Goal: Communication & Community: Answer question/provide support

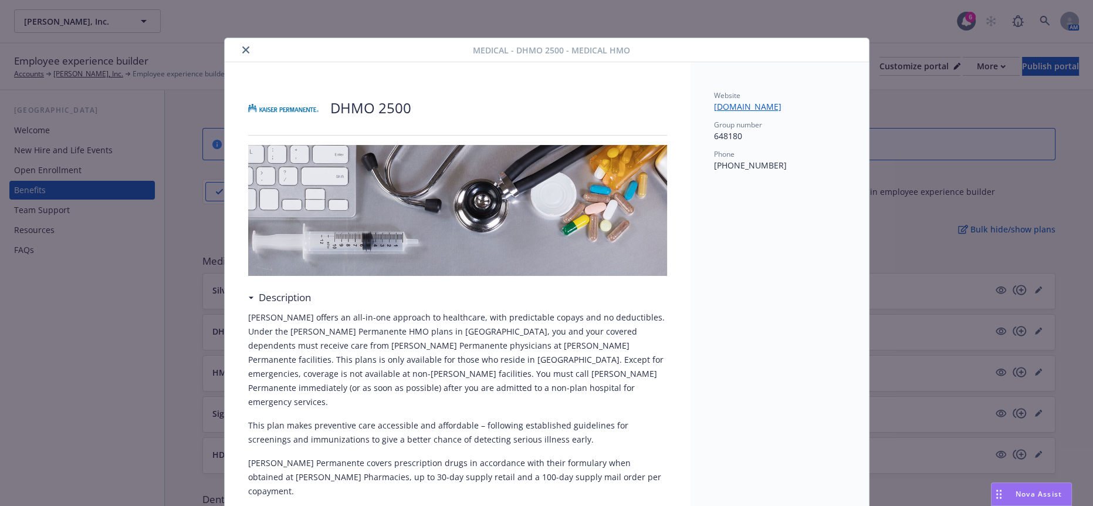
scroll to position [509, 0]
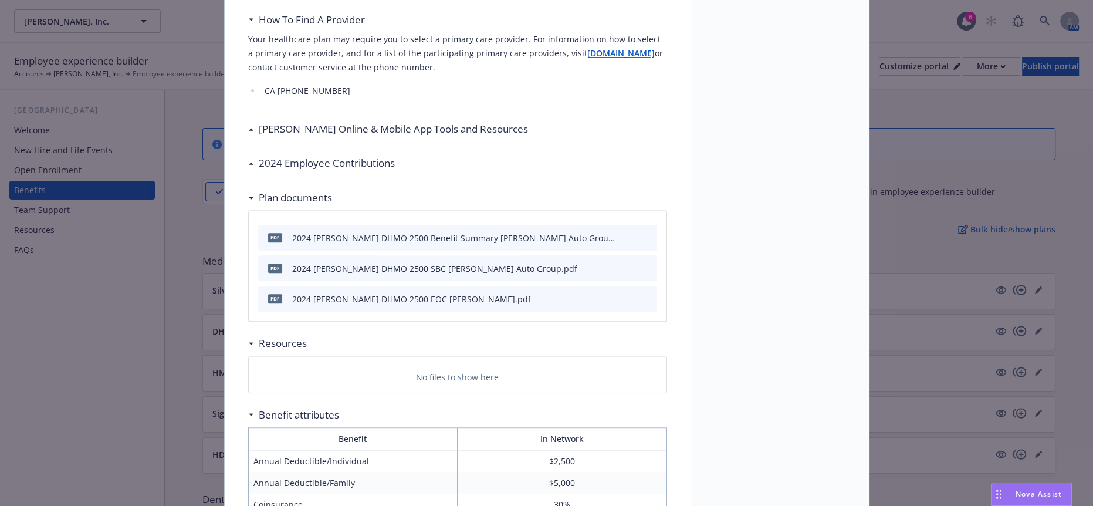
click at [1025, 491] on span "Nova Assist" at bounding box center [1039, 494] width 46 height 10
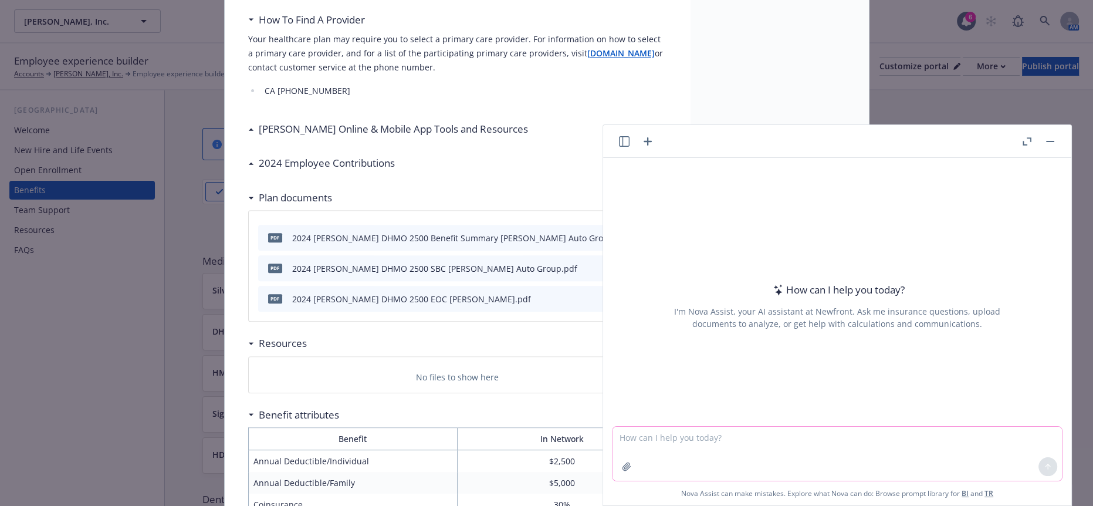
click at [815, 447] on textarea at bounding box center [837, 454] width 449 height 54
paste textarea "Can you please confirm that [PERSON_NAME] newborn child ([PERSON_NAME]) is enro…"
type textarea "more professional Can you please confirm that [PERSON_NAME] newborn child ([PER…"
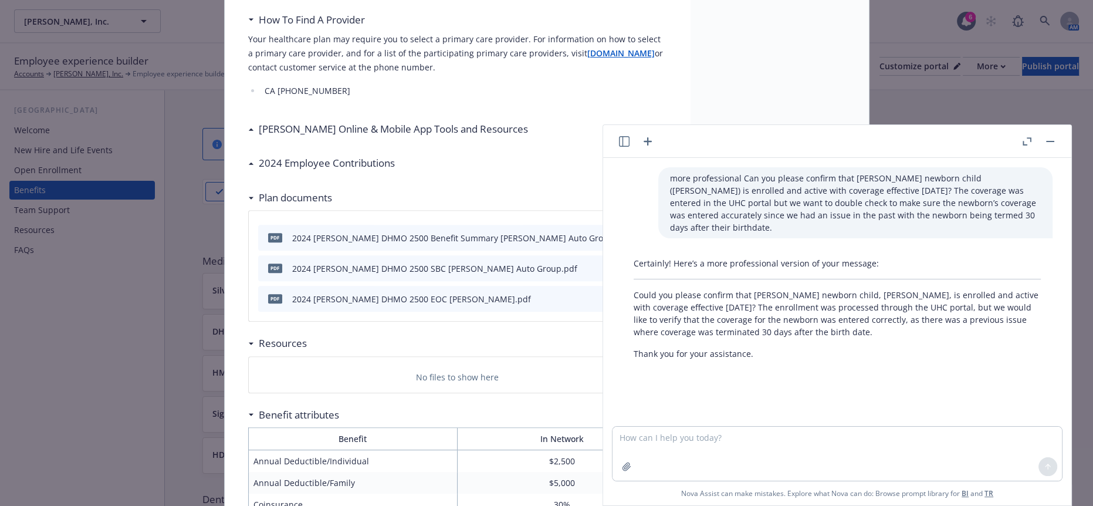
drag, startPoint x: 862, startPoint y: 320, endPoint x: 617, endPoint y: 284, distance: 247.3
click at [617, 284] on div "Certainly! Here’s a more professional version of your message: Could you please…" at bounding box center [837, 308] width 449 height 112
copy p "Could you please confirm that [PERSON_NAME] newborn child, [PERSON_NAME], is en…"
click at [1057, 143] on button "button" at bounding box center [1050, 141] width 14 height 14
